Goal: Transaction & Acquisition: Purchase product/service

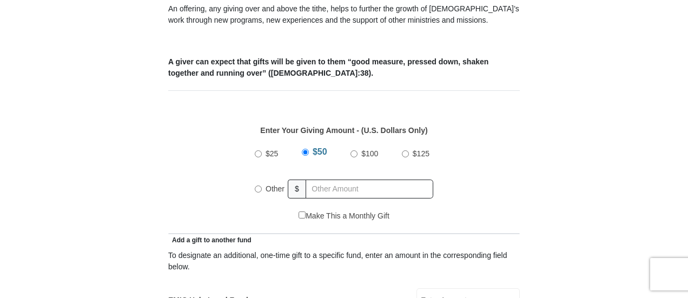
scroll to position [432, 0]
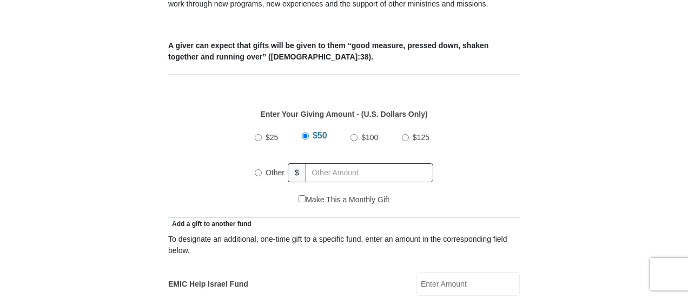
click at [256, 169] on input "Other" at bounding box center [258, 172] width 7 height 7
radio input "true"
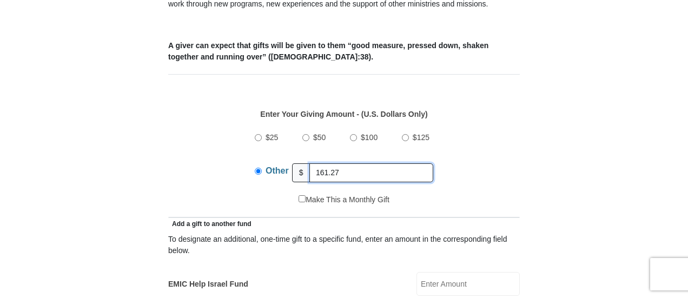
type input "161.27"
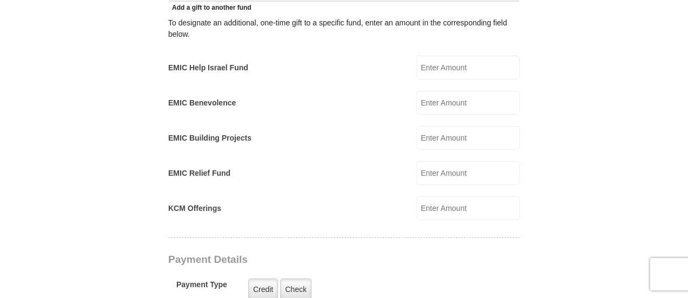
scroll to position [703, 0]
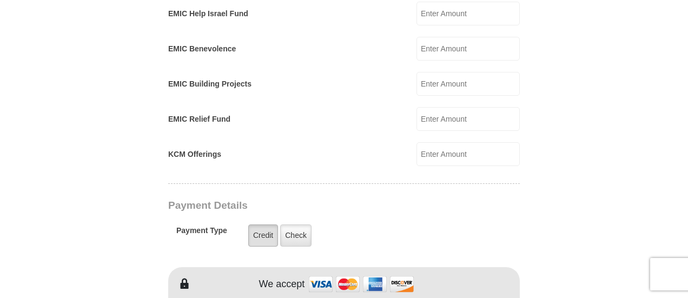
click at [263, 224] on label "Credit" at bounding box center [263, 235] width 30 height 22
click at [0, 0] on input "Credit" at bounding box center [0, 0] width 0 height 0
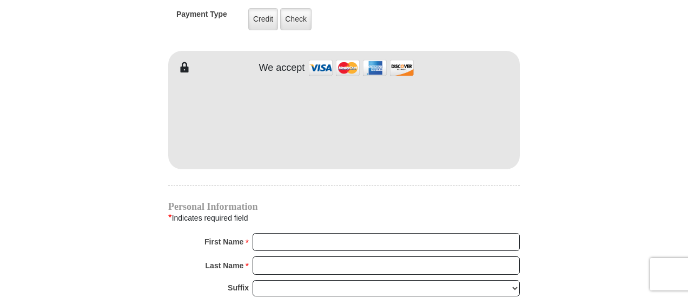
scroll to position [973, 0]
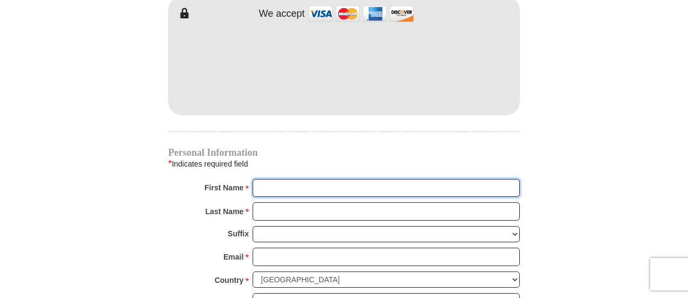
click at [276, 179] on input "First Name *" at bounding box center [385, 188] width 267 height 18
type input "Roy & Eleanor"
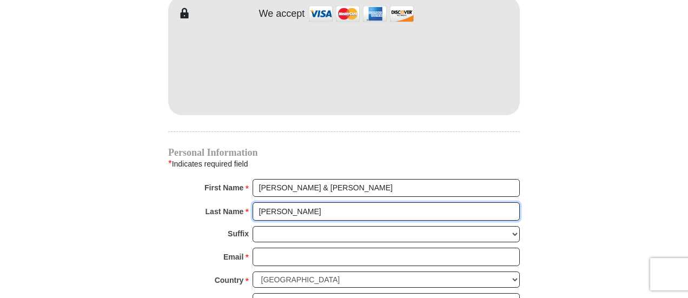
type input "Schmid"
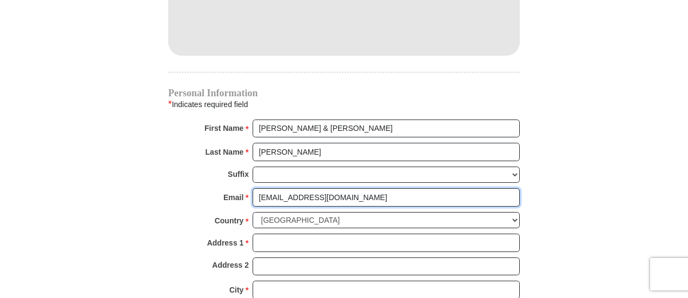
scroll to position [1081, 0]
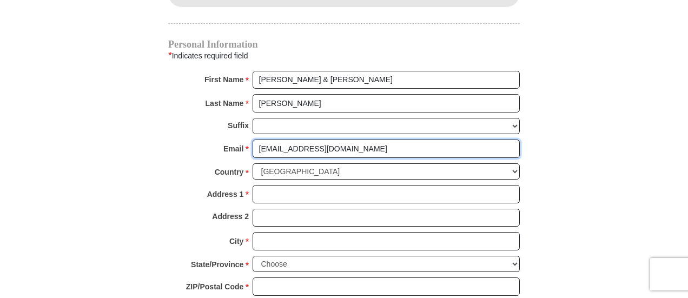
type input "royels1231@gmail.com"
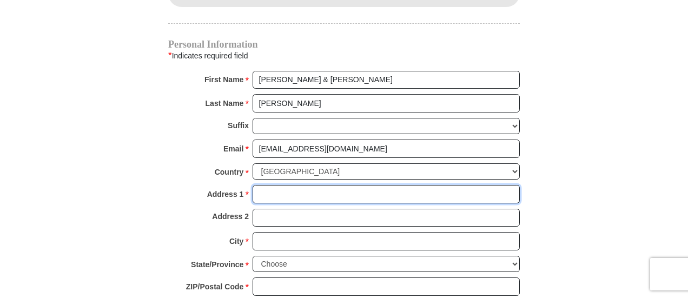
click at [289, 185] on input "Address 1 *" at bounding box center [385, 194] width 267 height 18
type input "620 Rockledge Drive"
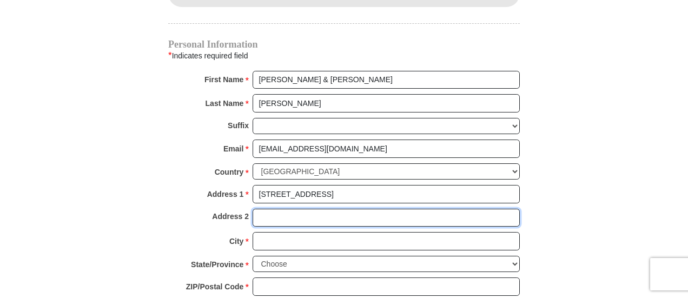
type input "Saginaw, TX 76179"
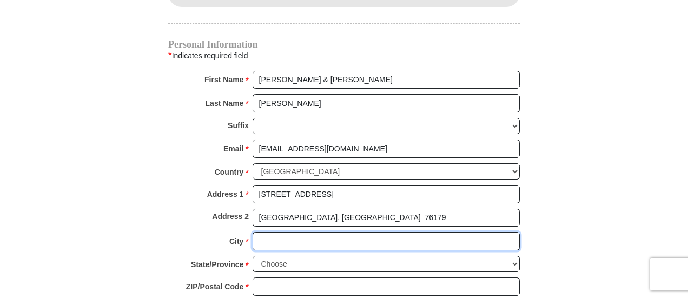
type input "Saginaw"
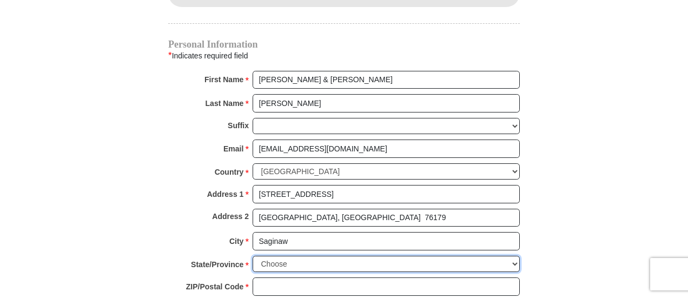
select select "TX"
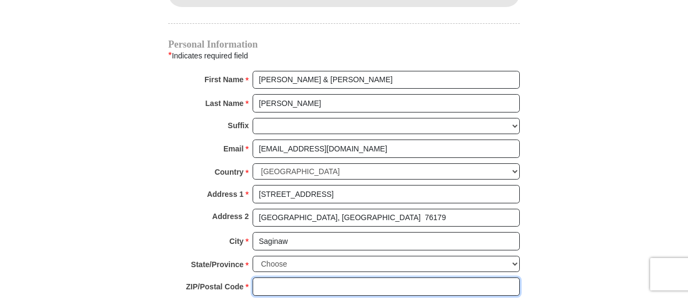
type input "76179"
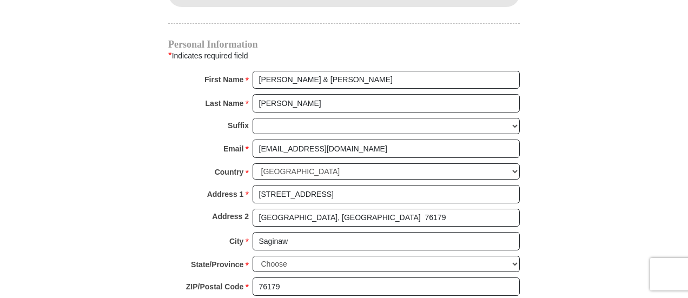
type input "9363075207"
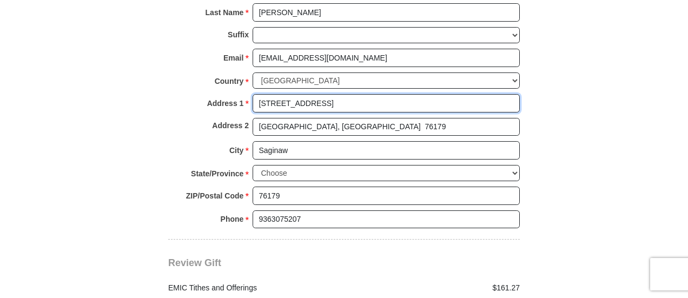
scroll to position [1189, 0]
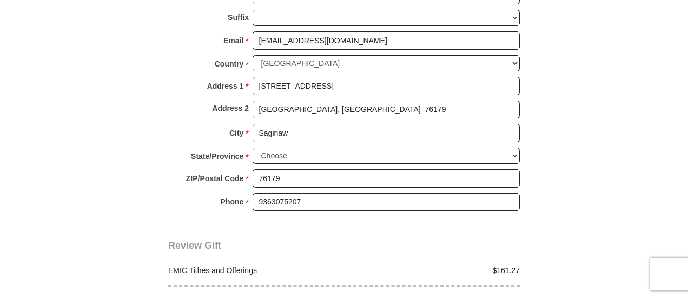
click at [379, 222] on div "Review Gift Your monthly donation will start on the first occurrence on your se…" at bounding box center [343, 264] width 351 height 85
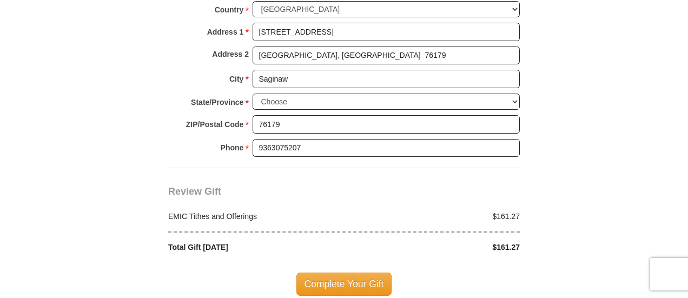
scroll to position [1297, 0]
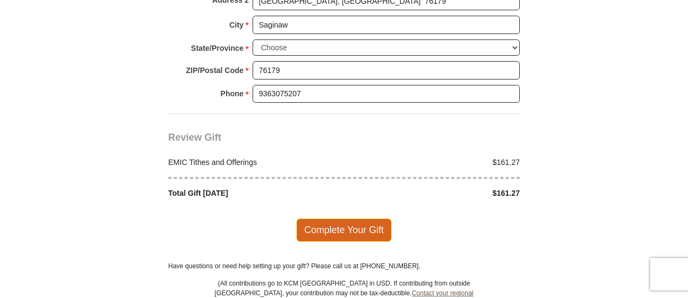
click at [362, 218] on span "Complete Your Gift" at bounding box center [344, 229] width 96 height 23
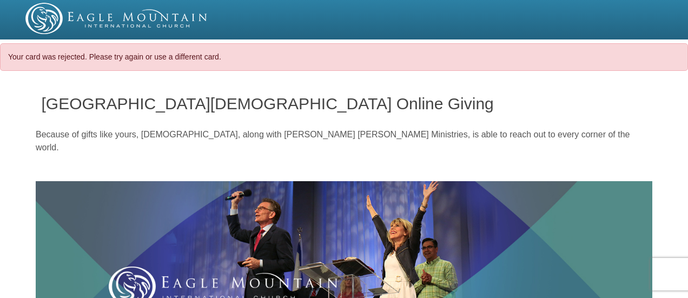
select select "TX"
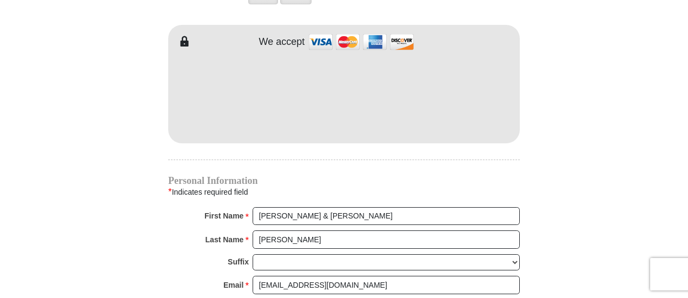
scroll to position [973, 0]
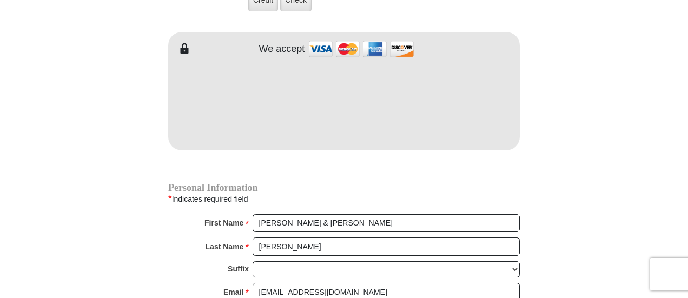
click at [456, 125] on iframe at bounding box center [343, 101] width 351 height 92
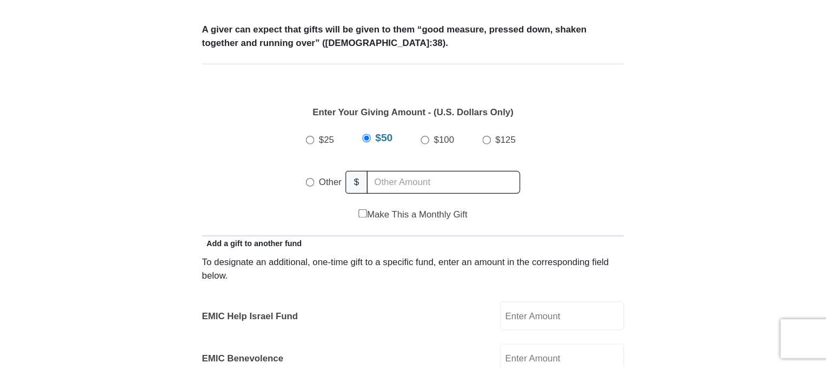
scroll to position [541, 0]
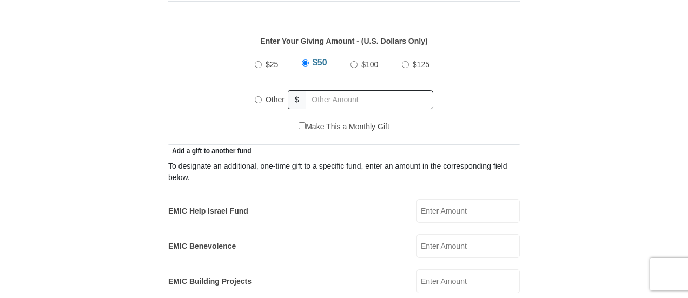
click at [257, 96] on input "Other" at bounding box center [258, 99] width 7 height 7
radio input "true"
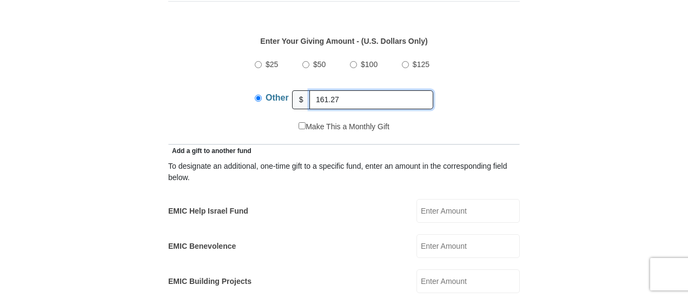
type input "161.27"
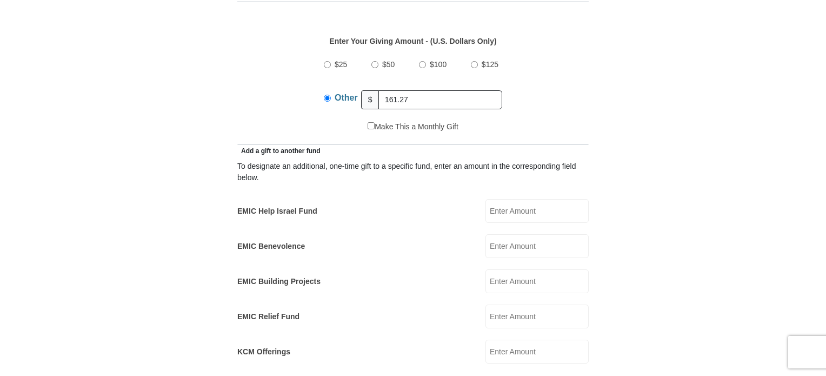
click at [523, 121] on div "Make This a Monthly Gift" at bounding box center [413, 132] width 340 height 23
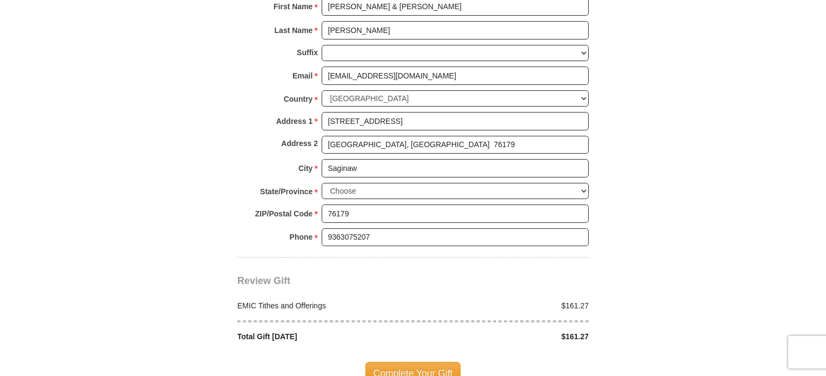
scroll to position [1243, 0]
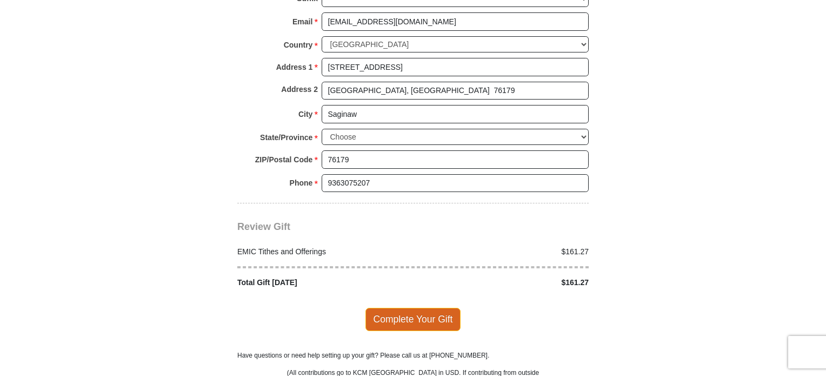
click at [415, 297] on span "Complete Your Gift" at bounding box center [413, 319] width 96 height 23
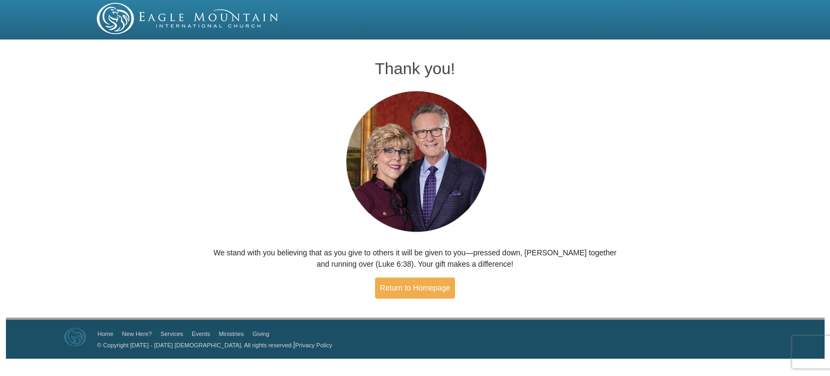
click at [800, 134] on div "Thank you! We stand with you believing that as you give to others it will be gi…" at bounding box center [415, 180] width 830 height 274
click at [427, 291] on link "Return to Homepage" at bounding box center [415, 287] width 80 height 21
